Goal: Task Accomplishment & Management: Manage account settings

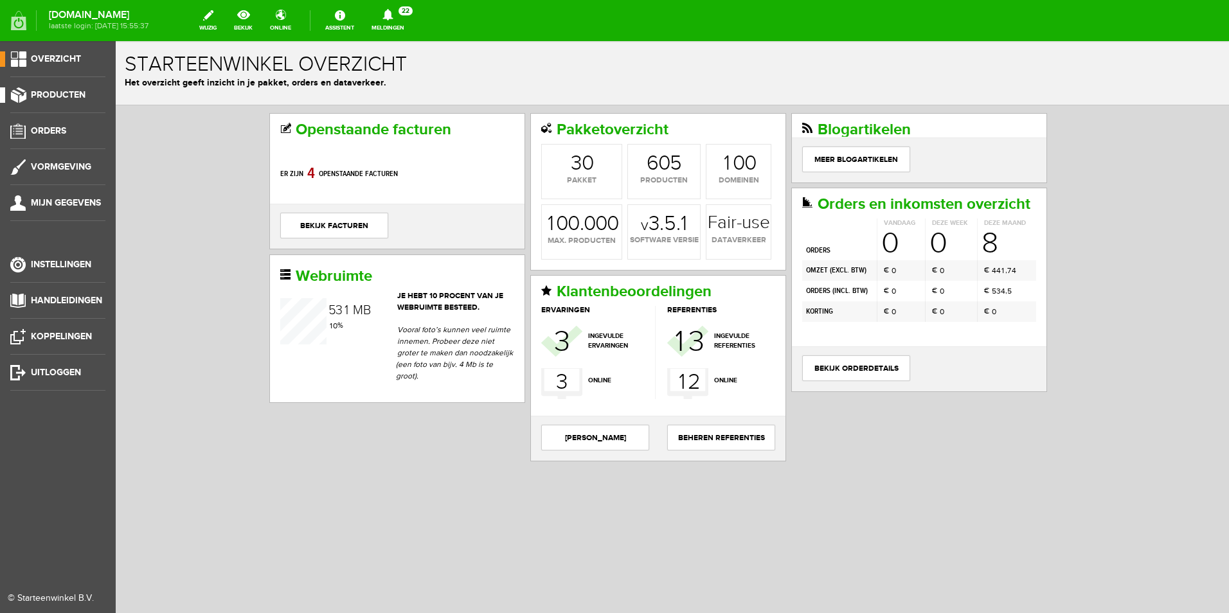
click at [70, 88] on link "Producten" at bounding box center [52, 94] width 105 height 15
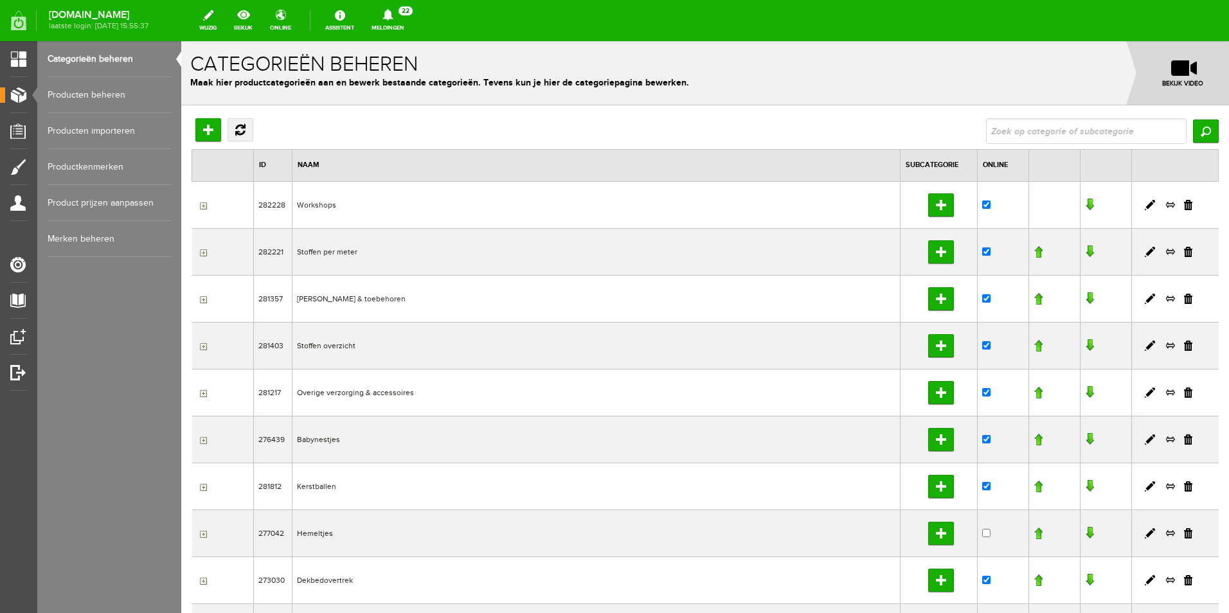
click at [109, 93] on link "Producten beheren" at bounding box center [109, 95] width 123 height 36
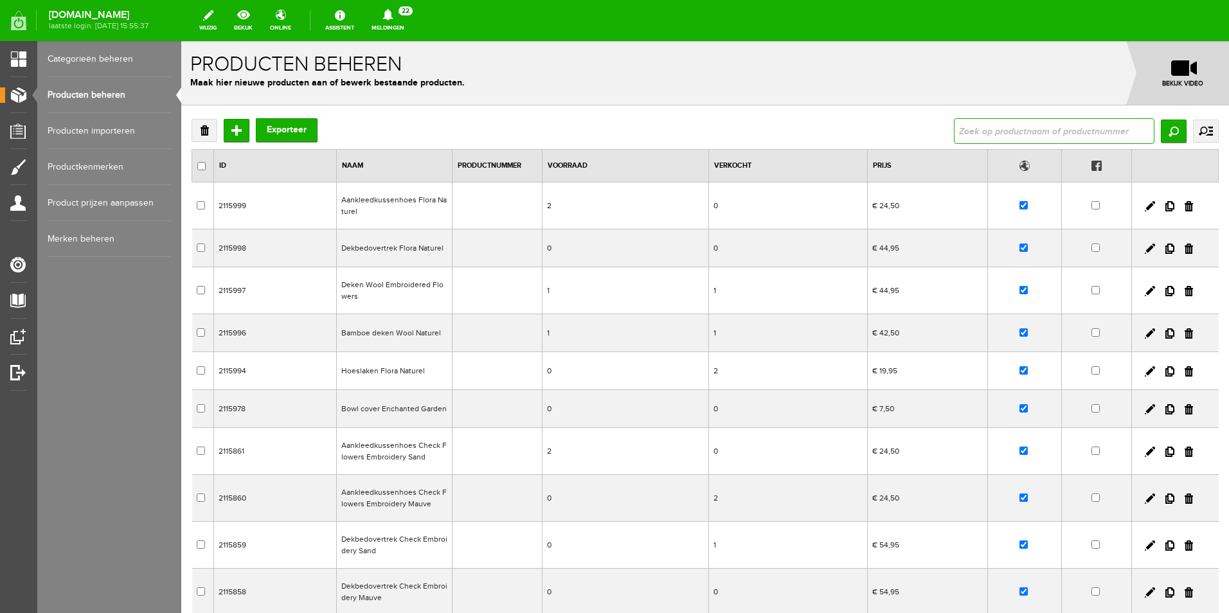
click at [991, 134] on input "text" at bounding box center [1054, 131] width 200 height 26
type input "bowl"
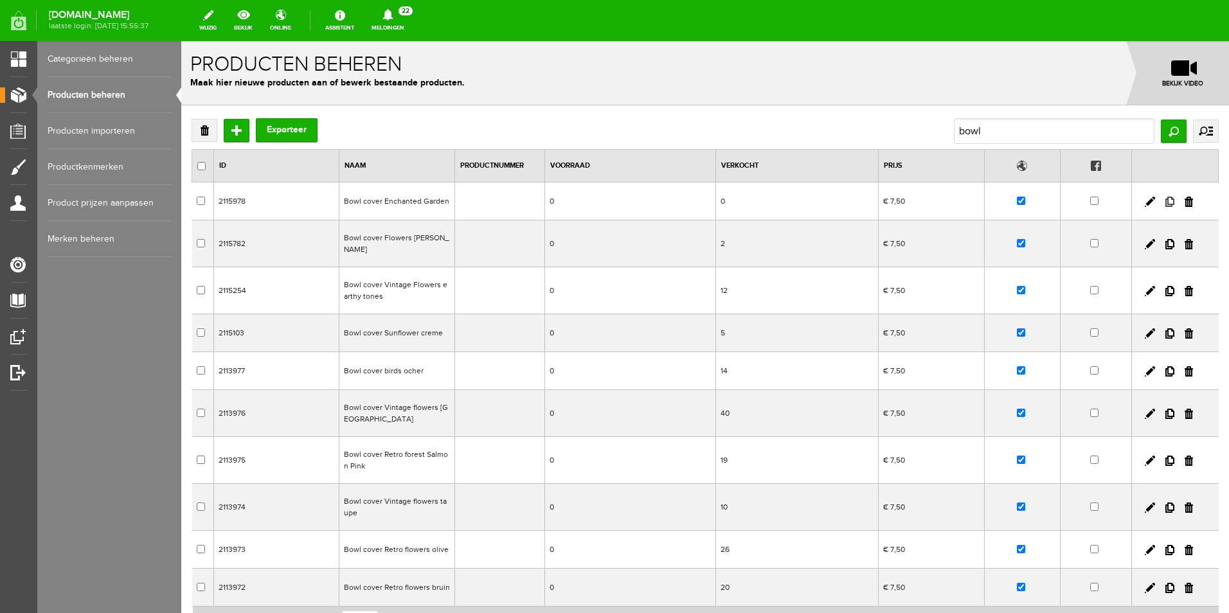
click at [1165, 204] on link at bounding box center [1169, 202] width 9 height 10
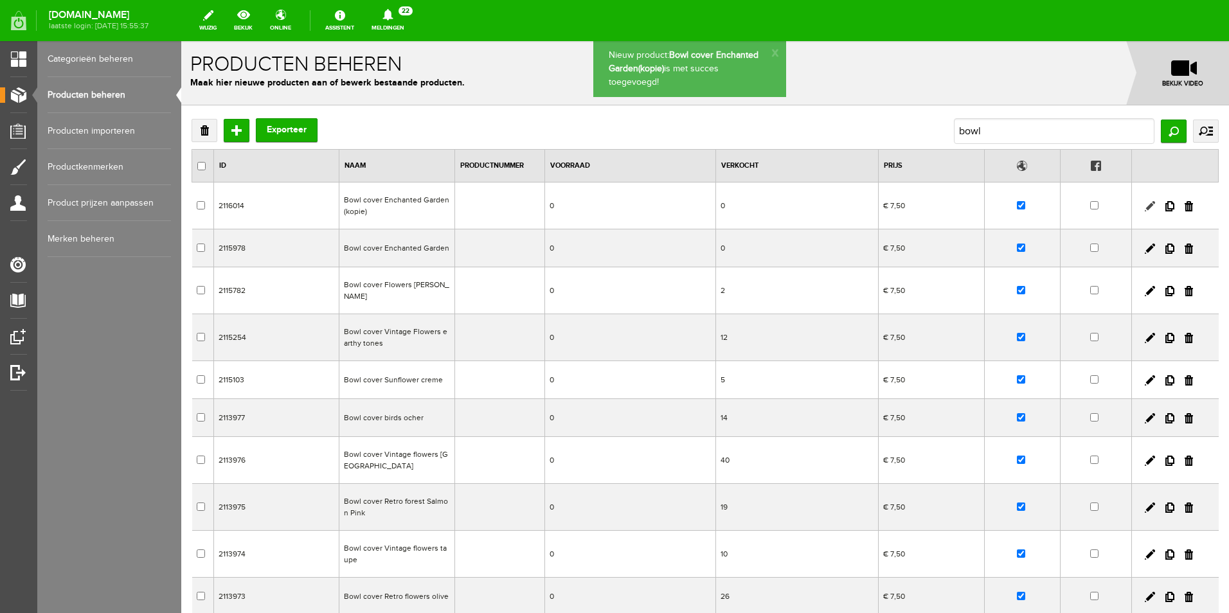
click at [1144, 208] on link at bounding box center [1149, 206] width 10 height 10
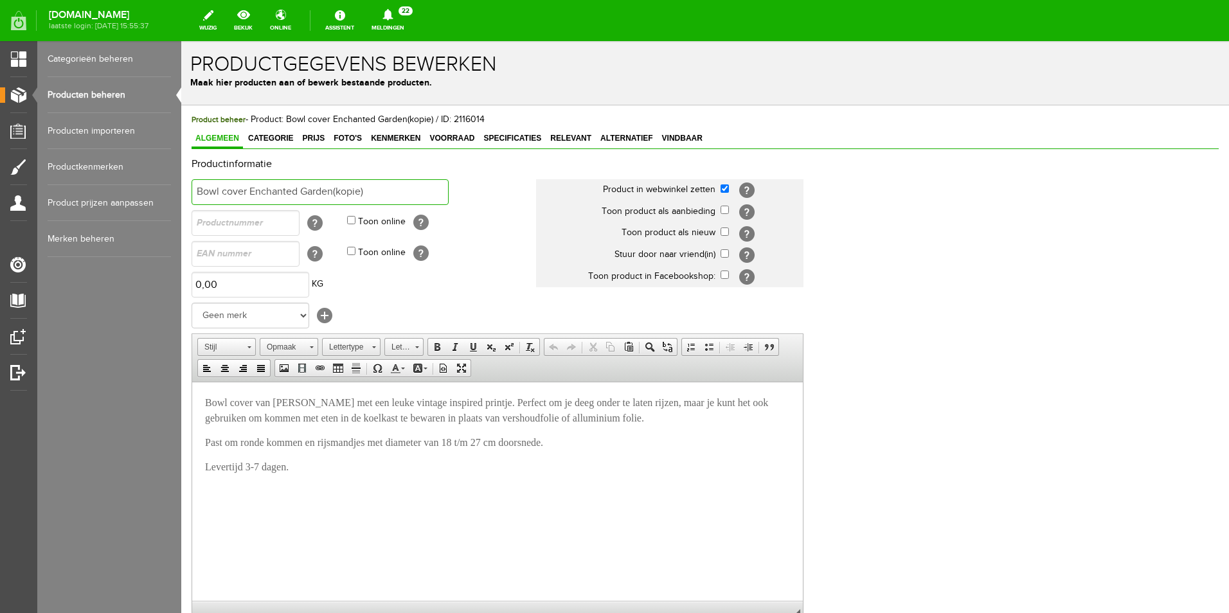
drag, startPoint x: 197, startPoint y: 190, endPoint x: 220, endPoint y: 190, distance: 22.5
click at [220, 190] on input "Bowl cover Enchanted Garden(kopie)" at bounding box center [319, 192] width 257 height 26
drag, startPoint x: 271, startPoint y: 188, endPoint x: 428, endPoint y: 184, distance: 157.5
click at [428, 184] on input "Mini bowl cover Enchanted Garden(kopie)" at bounding box center [319, 192] width 257 height 26
type input "Mini bowl cover set van 3"
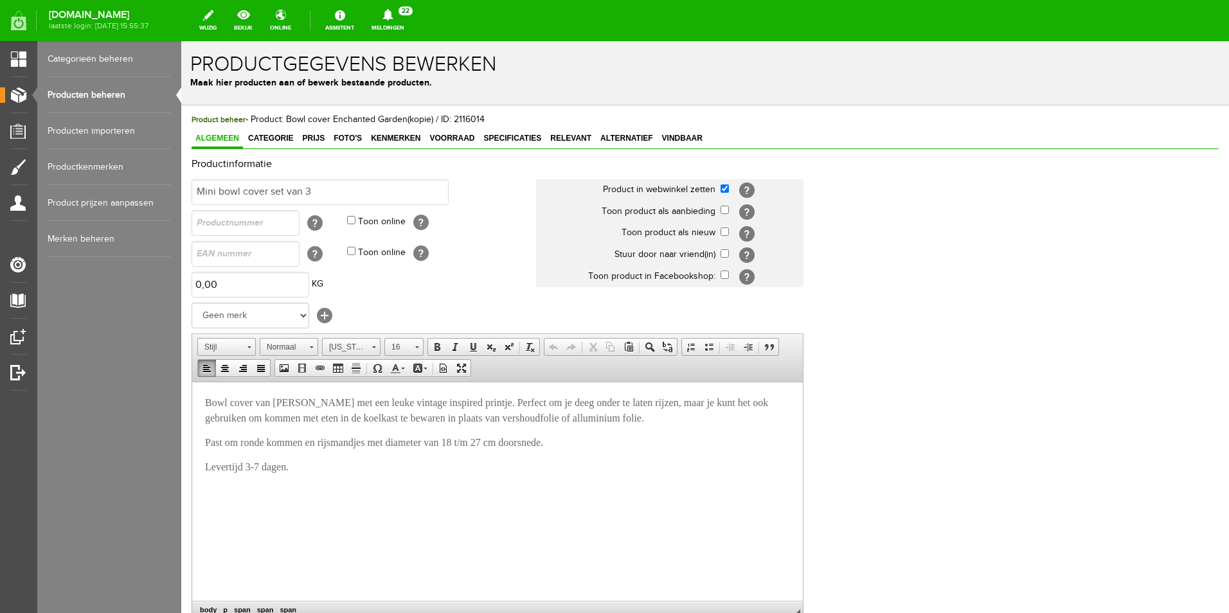
click at [481, 400] on span "Bowl cover van [PERSON_NAME] met een leuke vintage inspired printje. Perfect om…" at bounding box center [486, 409] width 563 height 26
drag, startPoint x: 549, startPoint y: 402, endPoint x: 569, endPoint y: 402, distance: 19.9
click at [569, 402] on span "Bowl cover van [PERSON_NAME] met een leuke vintage inspired printje. Perfect om…" at bounding box center [486, 409] width 563 height 26
click at [763, 405] on span "Bowl cover van [PERSON_NAME] met een leuke vintage inspired printje. Perfect om…" at bounding box center [484, 409] width 558 height 26
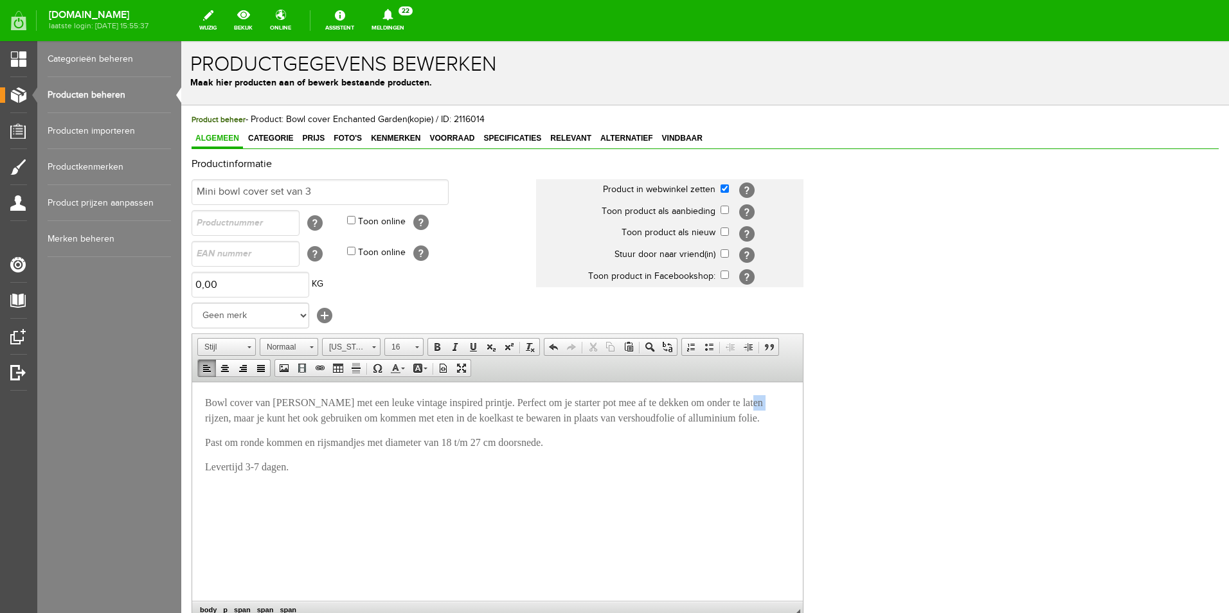
drag, startPoint x: 787, startPoint y: 400, endPoint x: 776, endPoint y: 407, distance: 13.4
click at [763, 407] on span "Bowl cover van [PERSON_NAME] met een leuke vintage inspired printje. Perfect om…" at bounding box center [484, 409] width 558 height 26
click at [724, 396] on span "Bowl cover van [PERSON_NAME] met een leuke vintage inspired printje. Perfect om…" at bounding box center [484, 409] width 558 height 26
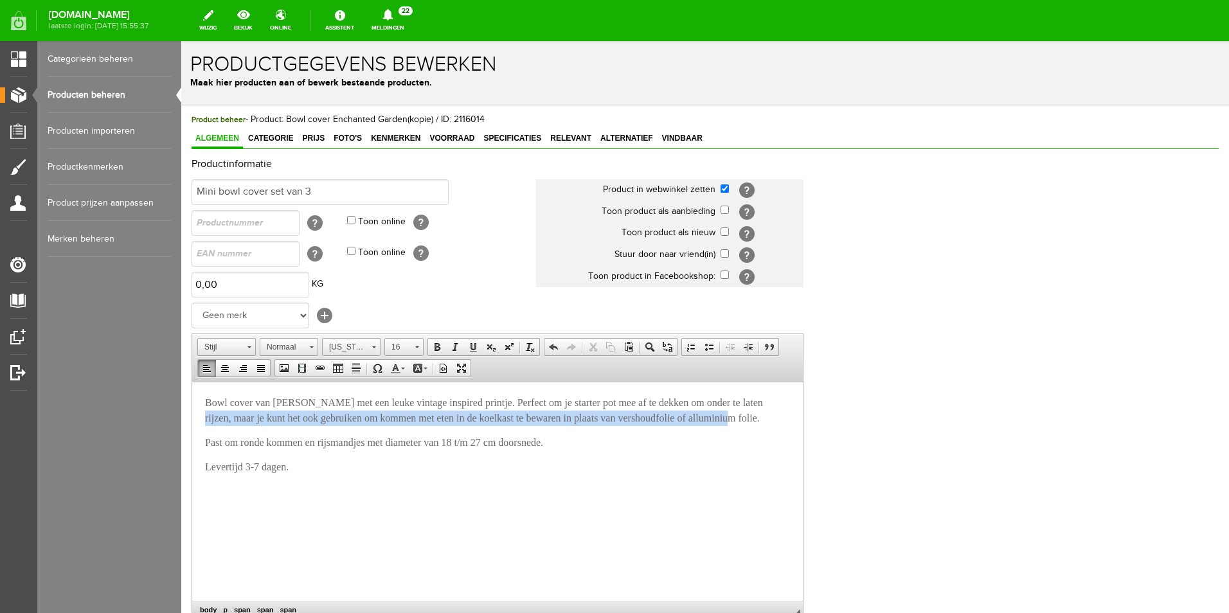
drag, startPoint x: 784, startPoint y: 402, endPoint x: 780, endPoint y: 419, distance: 17.1
click at [763, 419] on span "Bowl cover van [PERSON_NAME] met een leuke vintage inspired printje. Perfect om…" at bounding box center [484, 409] width 558 height 26
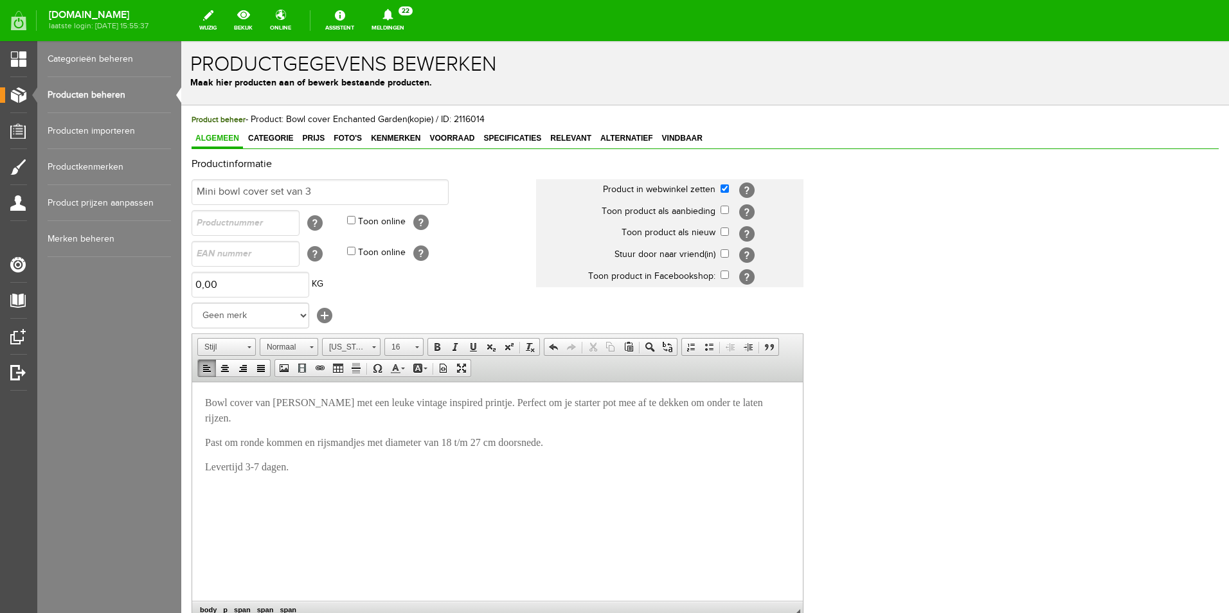
click at [310, 404] on span "Bowl cover van [PERSON_NAME] met een leuke vintage inspired printje. Perfect om…" at bounding box center [484, 409] width 558 height 26
click at [205, 404] on span "Bowl cover van [PERSON_NAME] (ademend) met een leuke vintage inspired printje. …" at bounding box center [496, 409] width 582 height 26
click at [311, 419] on p "Set van 3 bowl cover van [PERSON_NAME] (ademend) met een leuke vintage inspired…" at bounding box center [497, 410] width 585 height 31
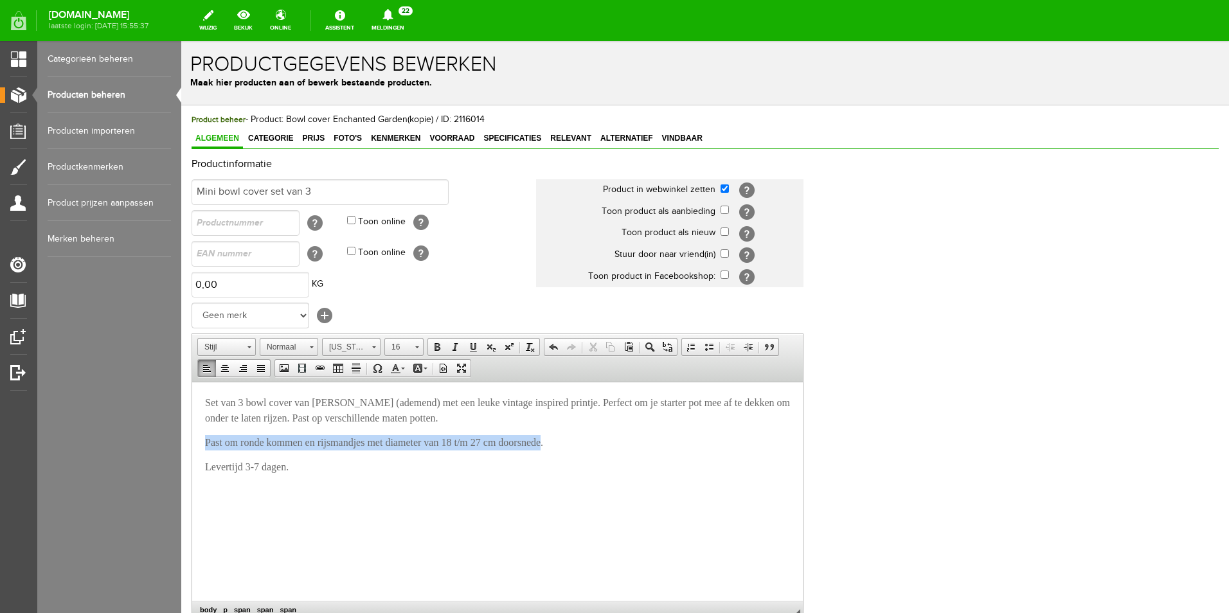
drag, startPoint x: 200, startPoint y: 443, endPoint x: 577, endPoint y: 440, distance: 376.6
click at [577, 440] on html "Set van 3 bowl cover van [PERSON_NAME] (ademend) met een leuke vintage inspired…" at bounding box center [497, 434] width 610 height 105
click at [468, 419] on p "Set van 3 bowl cover van [PERSON_NAME] (ademend) met een leuke vintage inspired…" at bounding box center [497, 410] width 585 height 31
click at [912, 307] on div "Productinformatie Mini bowl cover set van 3 Product in webwinkel zetten [?] Too…" at bounding box center [704, 428] width 1027 height 538
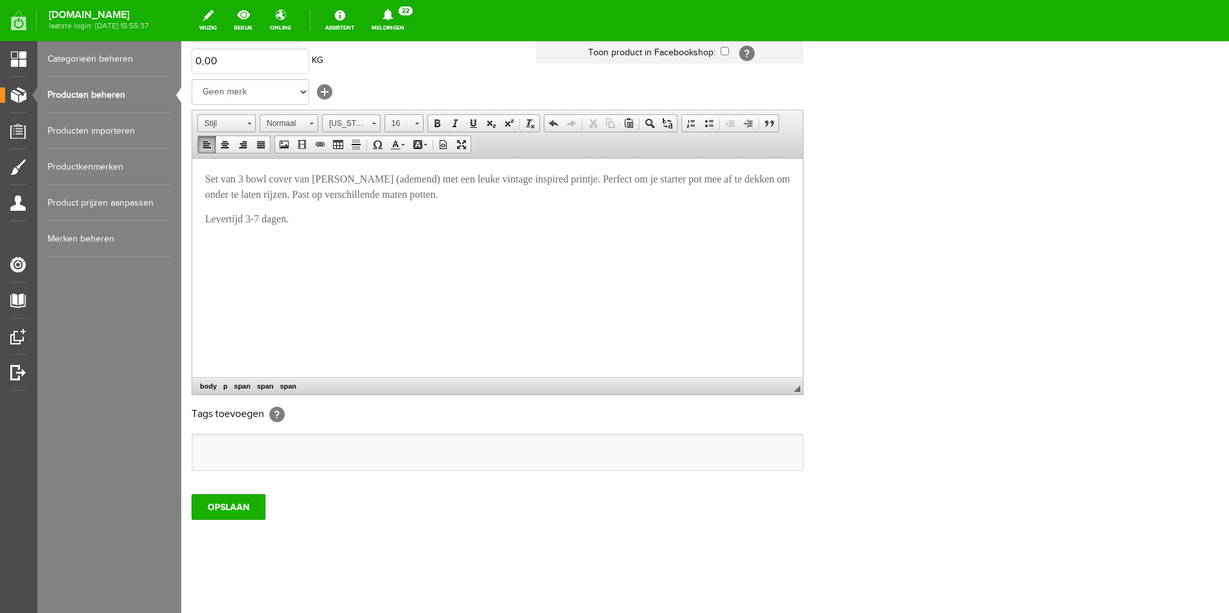
scroll to position [226, 0]
click at [229, 508] on input "OPSLAAN" at bounding box center [228, 505] width 74 height 26
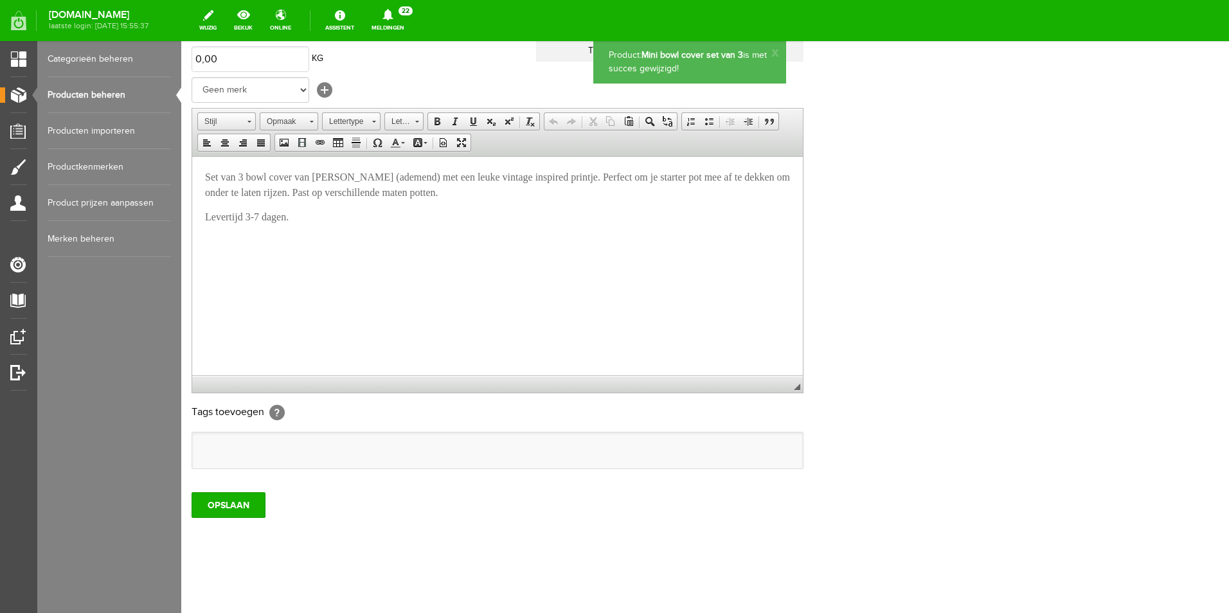
scroll to position [0, 0]
click at [461, 193] on span "Set van 3 bowl cover van [PERSON_NAME] (ademend) met een leuke vintage inspired…" at bounding box center [497, 184] width 585 height 26
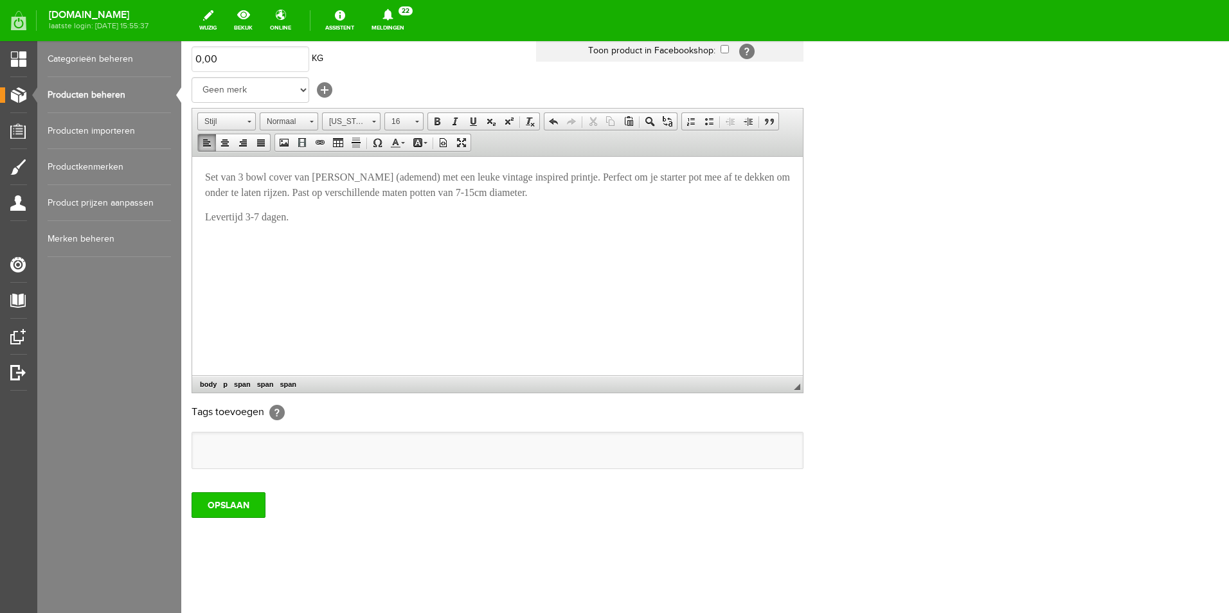
click at [255, 495] on input "OPSLAAN" at bounding box center [228, 505] width 74 height 26
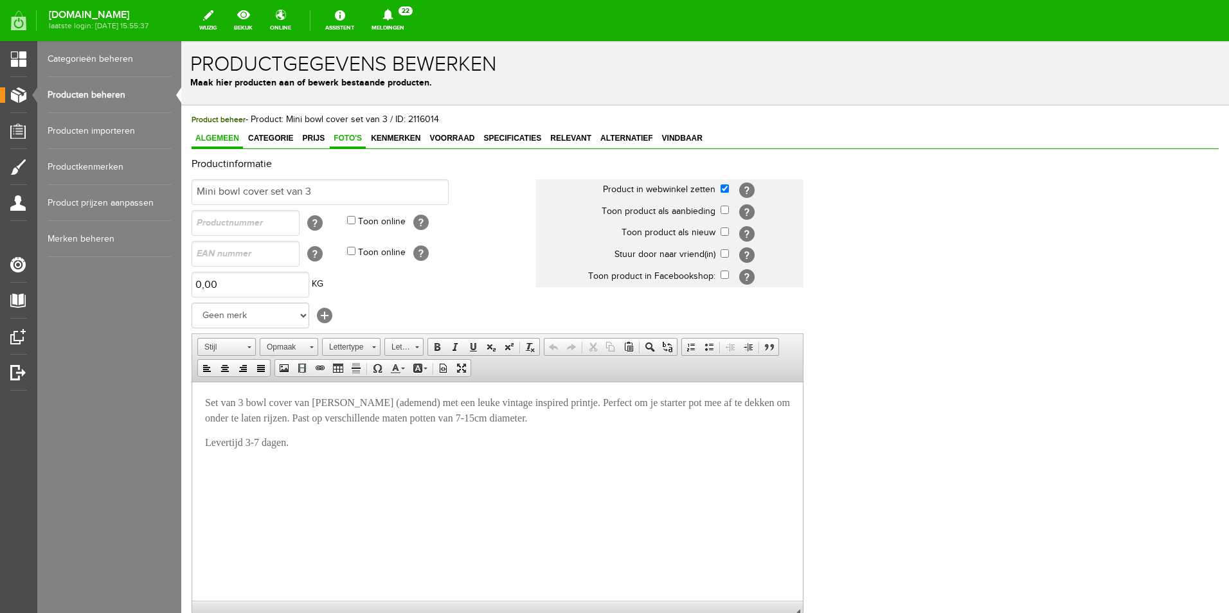
click at [338, 138] on span "Foto's" at bounding box center [348, 138] width 36 height 9
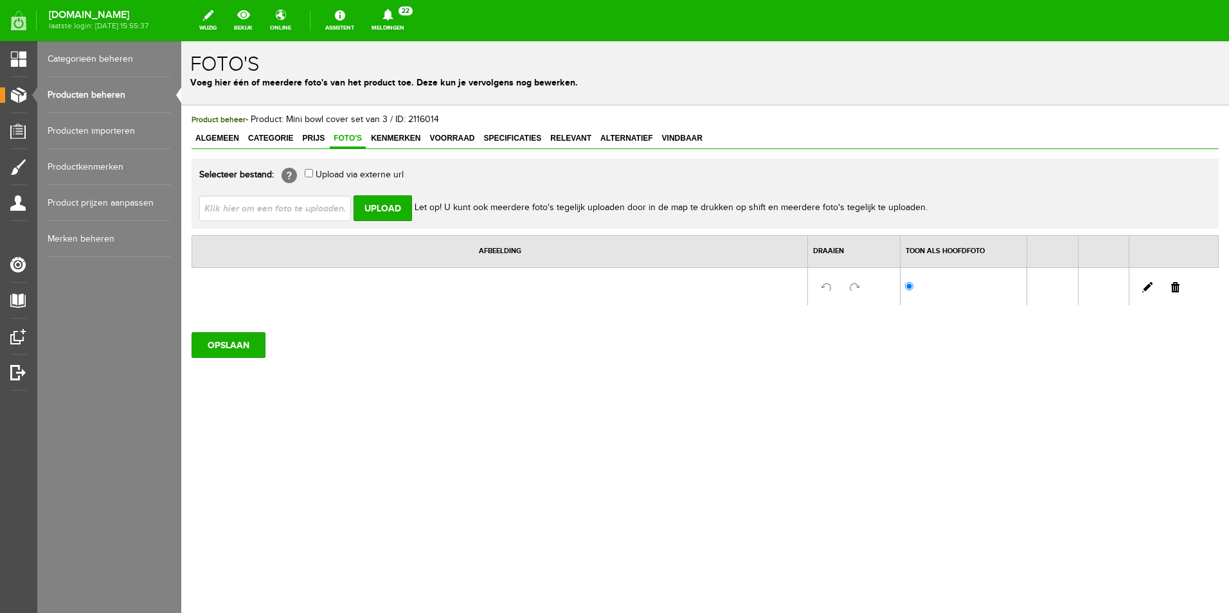
click at [1177, 292] on link at bounding box center [1175, 287] width 8 height 10
click at [240, 344] on input "OPSLAAN" at bounding box center [228, 341] width 74 height 26
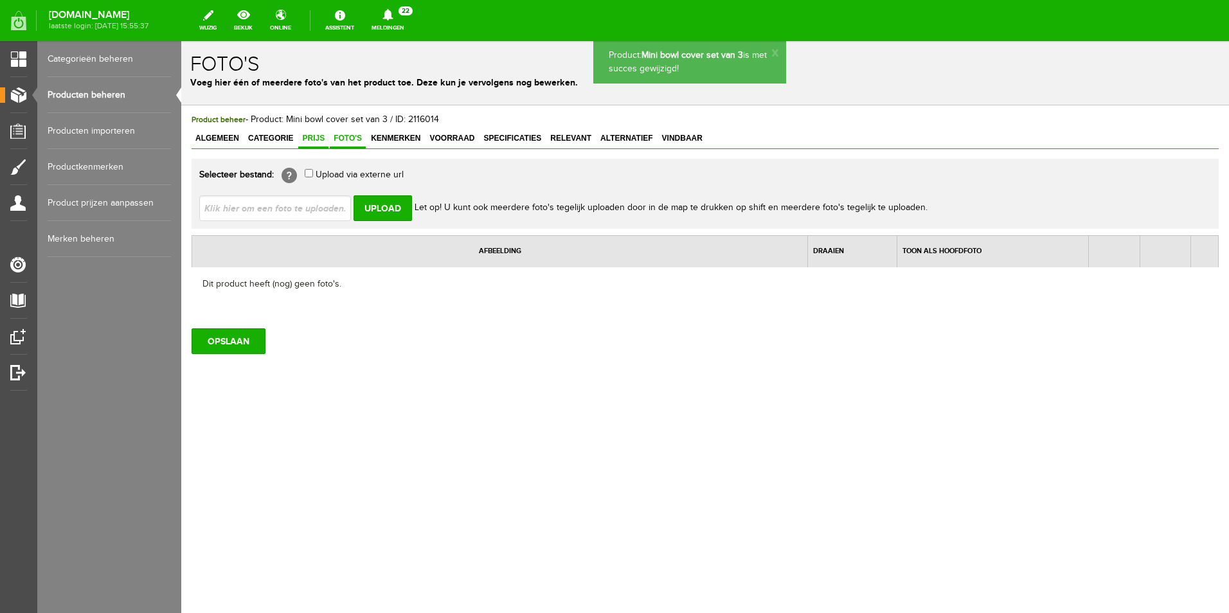
click at [313, 140] on span "Prijs" at bounding box center [313, 138] width 30 height 9
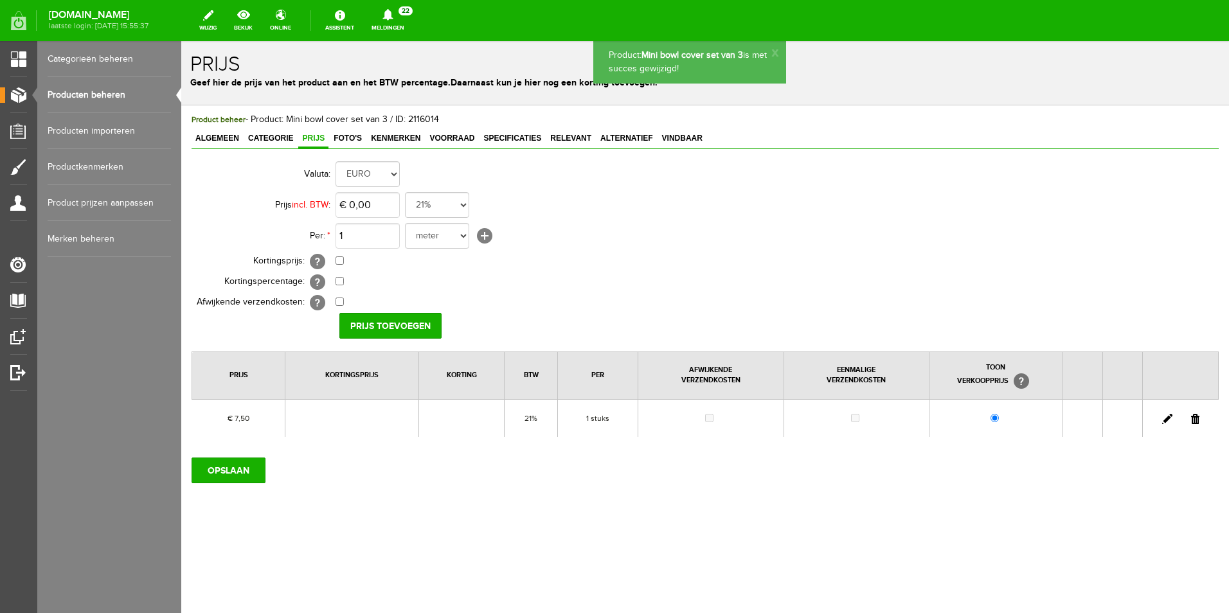
click at [1162, 422] on link at bounding box center [1167, 419] width 10 height 10
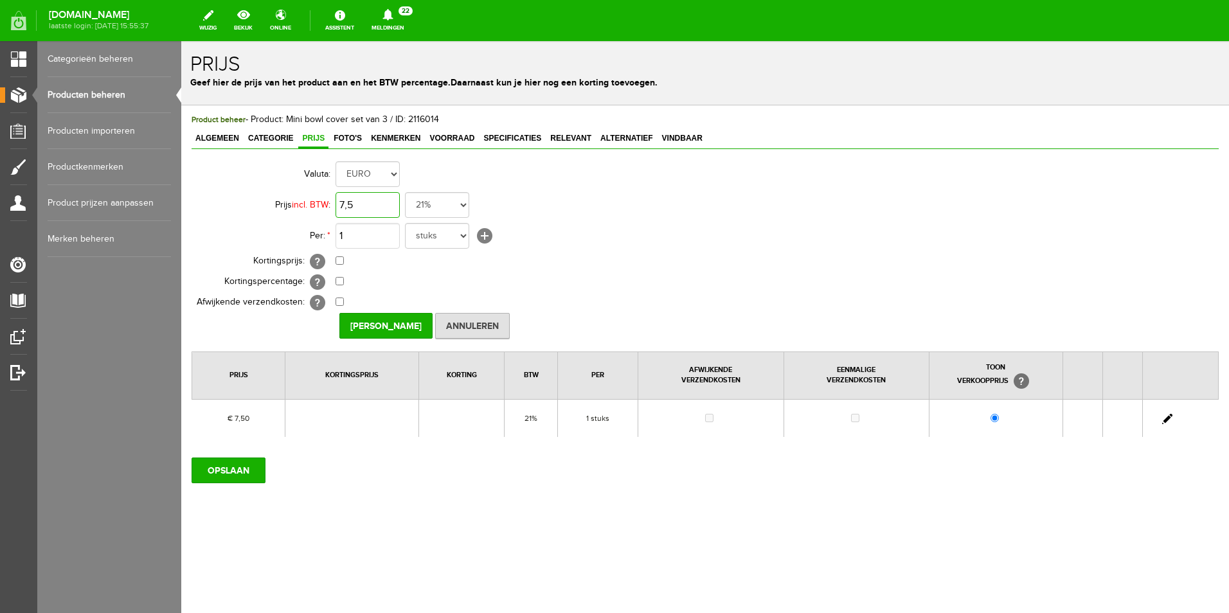
click at [374, 206] on input "7,5" at bounding box center [367, 205] width 64 height 26
type input "€ 9,95"
click at [376, 330] on input "[PERSON_NAME]" at bounding box center [385, 326] width 93 height 26
click at [204, 478] on input "OPSLAAN" at bounding box center [228, 471] width 74 height 26
click at [215, 143] on span "Algemeen" at bounding box center [216, 138] width 51 height 9
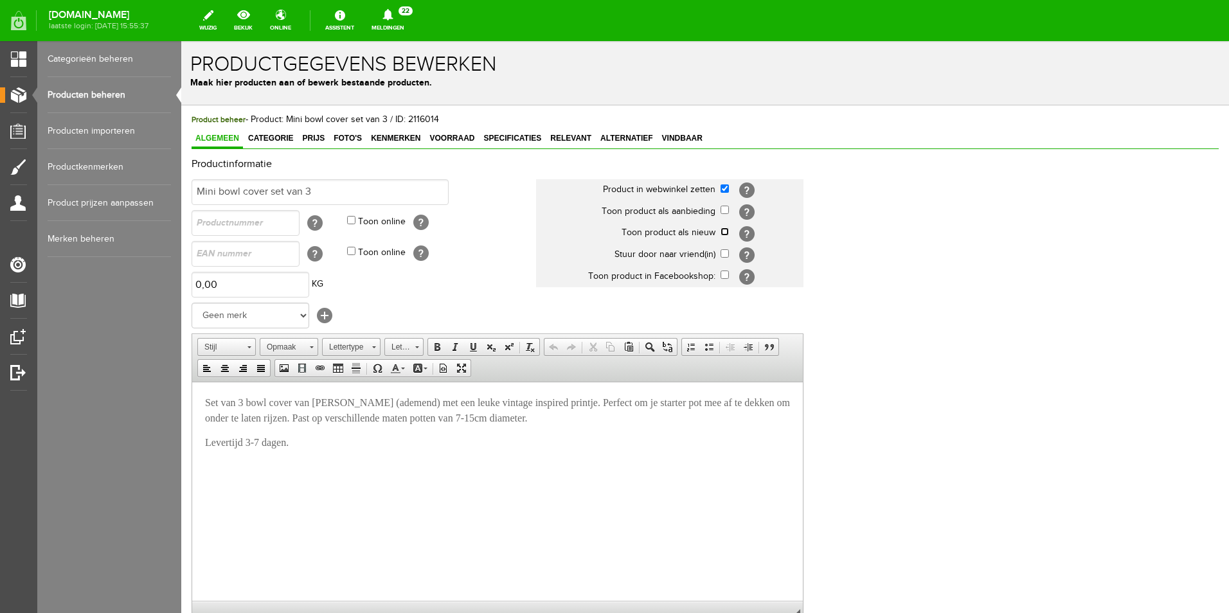
click at [724, 232] on input "checkbox" at bounding box center [724, 231] width 8 height 8
checkbox input "true"
drag, startPoint x: 1062, startPoint y: 265, endPoint x: 1080, endPoint y: 468, distance: 203.9
click at [1080, 468] on div "Productinformatie Mini bowl cover set van 3 Product in webwinkel zetten [?] Too…" at bounding box center [704, 428] width 1027 height 538
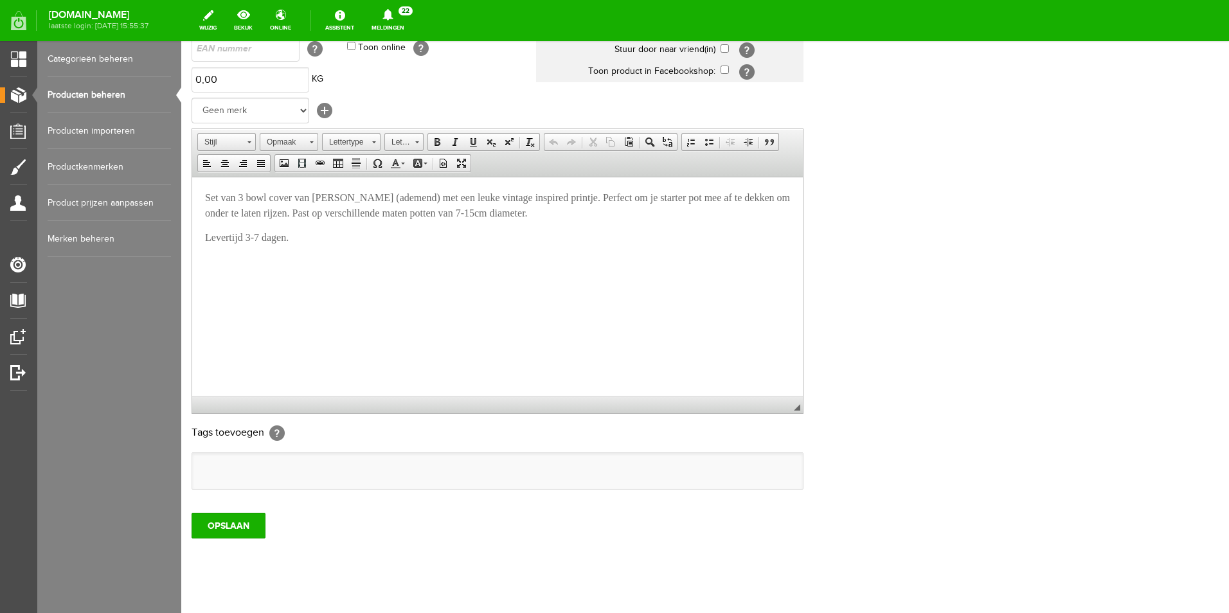
scroll to position [225, 0]
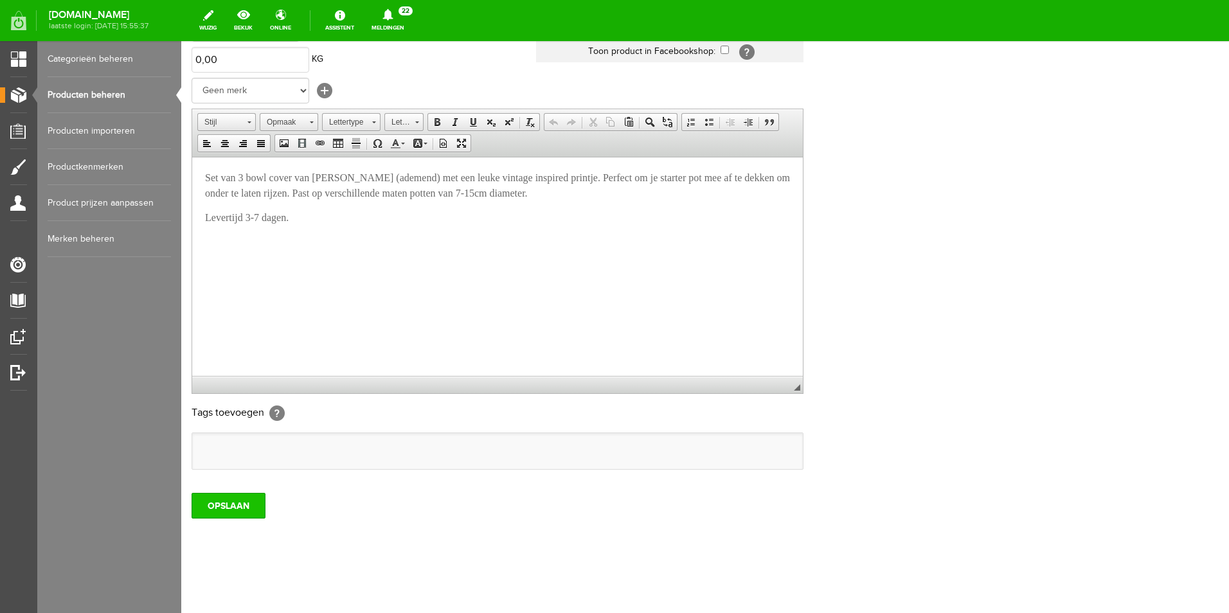
click at [258, 506] on input "OPSLAAN" at bounding box center [228, 506] width 74 height 26
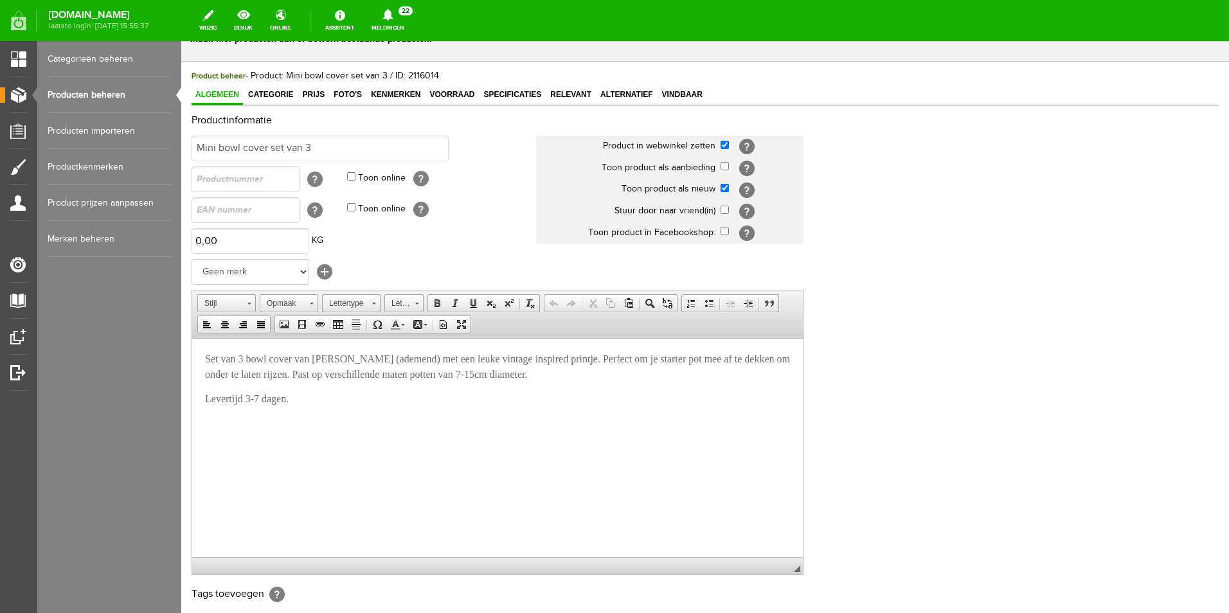
click at [84, 94] on link "Producten beheren" at bounding box center [109, 95] width 123 height 36
